Goal: Find specific page/section

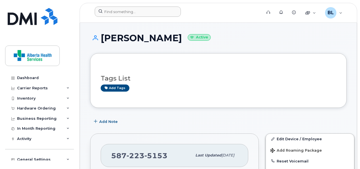
scroll to position [99, 0]
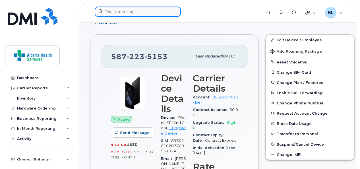
click at [126, 10] on input at bounding box center [138, 12] width 86 height 10
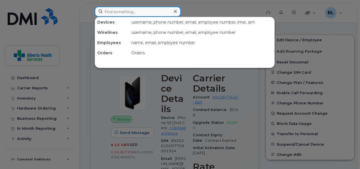
paste input "4035858960"
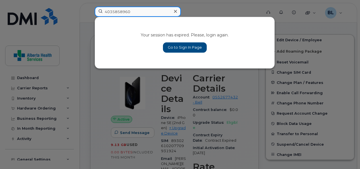
type input "4035858960"
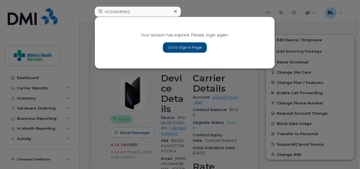
click at [174, 45] on link "Go to Sign In Page" at bounding box center [185, 47] width 44 height 10
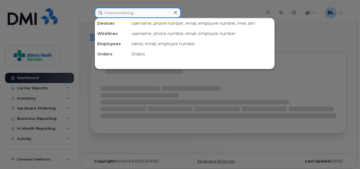
click at [129, 16] on input at bounding box center [138, 13] width 86 height 10
paste input "4035858960"
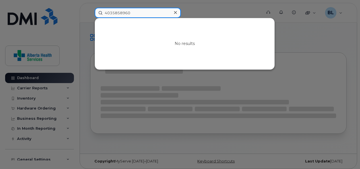
type input "4035858960"
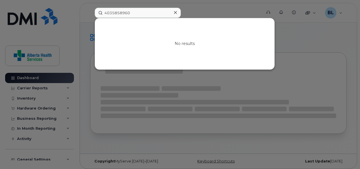
click at [207, 7] on div at bounding box center [180, 84] width 360 height 169
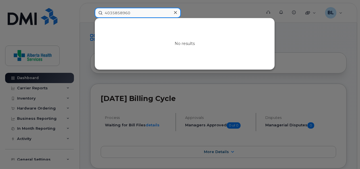
click at [127, 13] on input "4035858960" at bounding box center [138, 13] width 86 height 10
